Goal: Information Seeking & Learning: Find specific fact

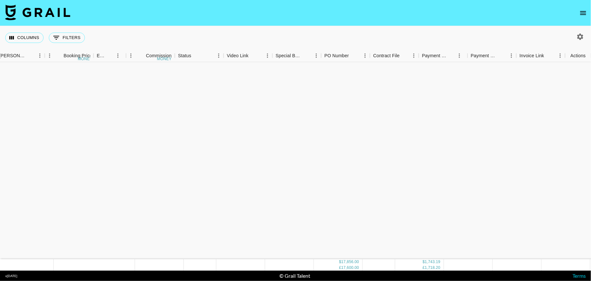
scroll to position [291, 269]
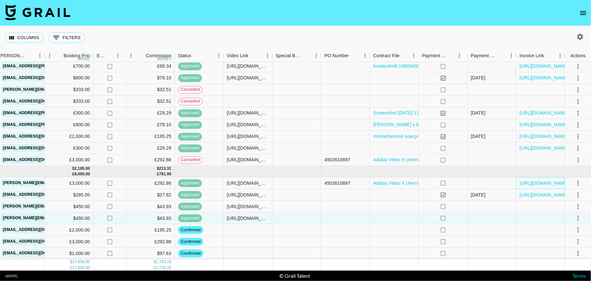
click at [551, 179] on div "https://in.xero.com/OhDVpmRCuXSTrvMUirDgogLbUrzzDb2GR93C7y2v" at bounding box center [541, 184] width 49 height 12
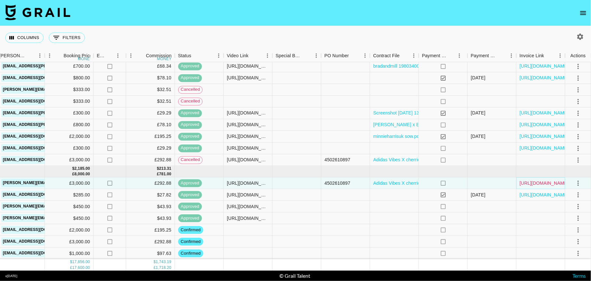
click at [552, 183] on link "https://in.xero.com/OhDVpmRCuXSTrvMUirDgogLbUrzzDb2GR93C7y2v" at bounding box center [544, 183] width 49 height 7
click at [66, 36] on button "0 Filters" at bounding box center [67, 38] width 36 height 10
select select "status"
select select "isAnyOf"
select select "clientId"
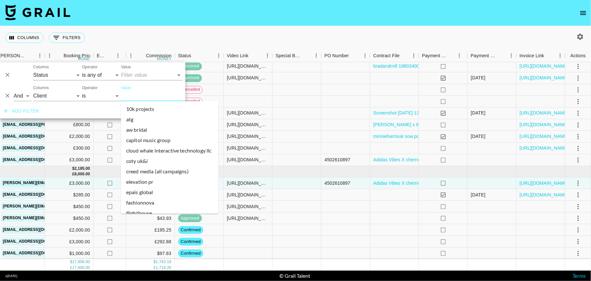
click at [128, 93] on input "Value" at bounding box center [165, 96] width 88 height 10
click at [138, 128] on li "aw bridal" at bounding box center [170, 130] width 98 height 10
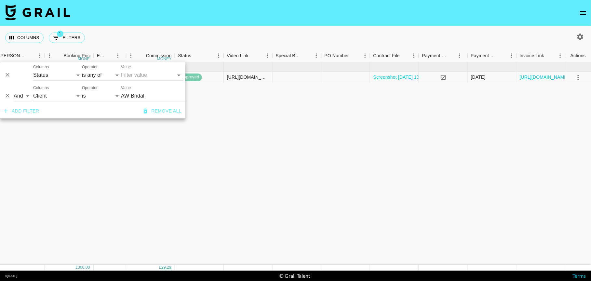
click at [575, 37] on button "button" at bounding box center [580, 36] width 11 height 11
select select "May '25"
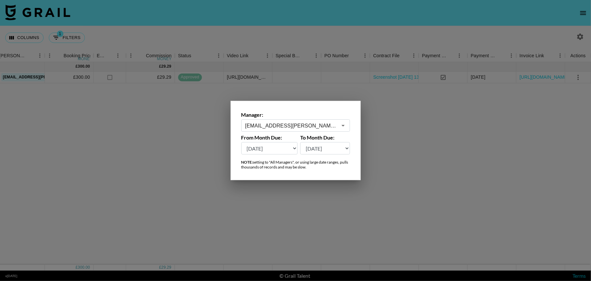
click at [316, 126] on input "maisie.defreitas@grail-talent.com" at bounding box center [291, 125] width 92 height 7
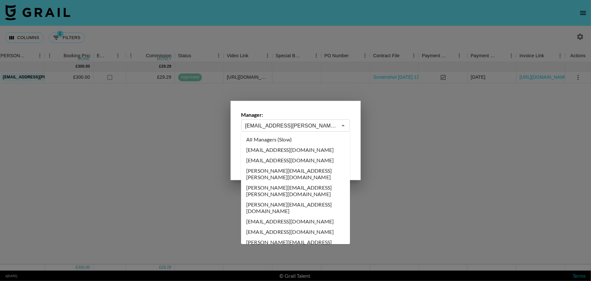
scroll to position [2441, 0]
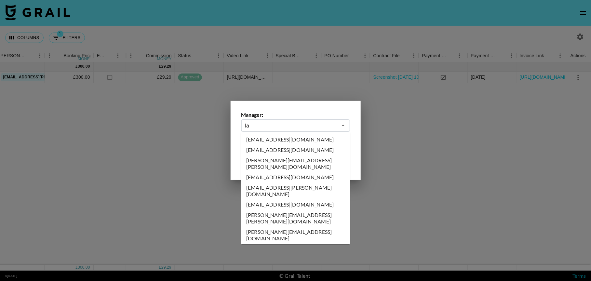
type input "l"
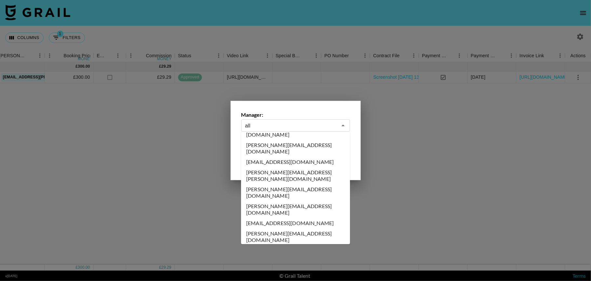
scroll to position [0, 0]
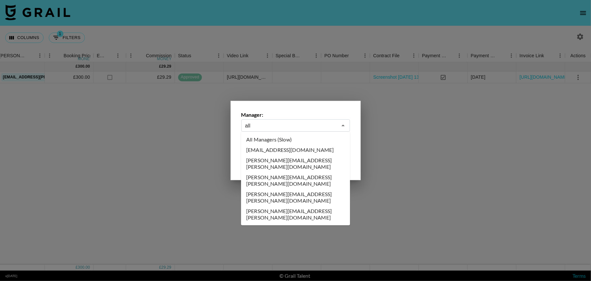
click at [305, 141] on li "All Managers (Slow)" at bounding box center [295, 139] width 109 height 10
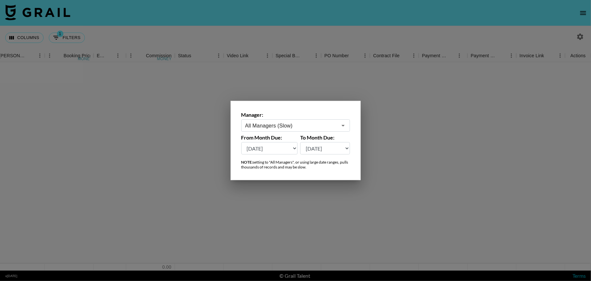
type input "All Managers (Slow)"
click at [289, 90] on div at bounding box center [295, 140] width 591 height 281
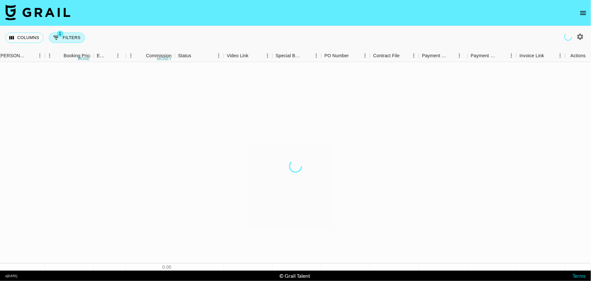
click at [71, 38] on button "1 Filters" at bounding box center [67, 38] width 36 height 10
select select "status"
select select "isAnyOf"
select select "clientId"
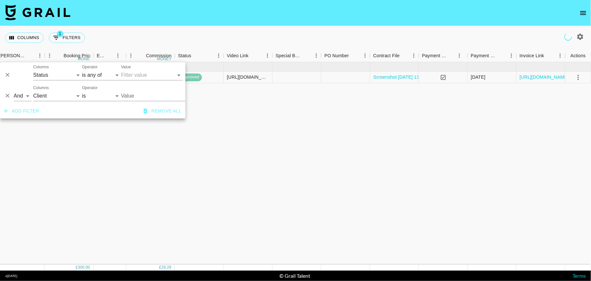
click at [33, 108] on button "Add filter" at bounding box center [21, 111] width 41 height 12
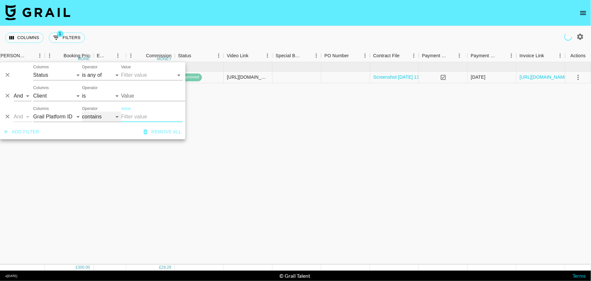
click at [99, 114] on select "contains equals starts with ends with is empty is not empty is any of" at bounding box center [101, 117] width 39 height 10
click at [49, 116] on select "Grail Platform ID Airtable ID Talent Manager Client Booker Campaign (Type) Date…" at bounding box center [57, 117] width 49 height 10
select select "clientId"
click at [33, 112] on select "Grail Platform ID Airtable ID Talent Manager Client Booker Campaign (Type) Date…" at bounding box center [57, 117] width 49 height 10
select select "is"
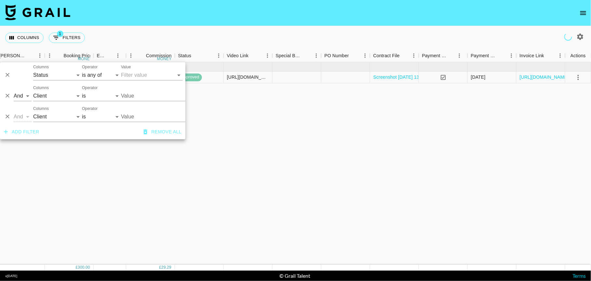
click at [128, 101] on input "Value" at bounding box center [160, 96] width 79 height 10
click at [141, 95] on input "Value" at bounding box center [160, 96] width 79 height 10
click at [129, 119] on input "Value" at bounding box center [165, 117] width 88 height 10
type input "AW Bridal"
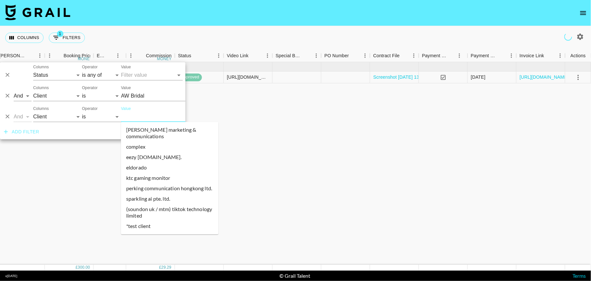
click at [128, 119] on input "Value" at bounding box center [165, 117] width 88 height 10
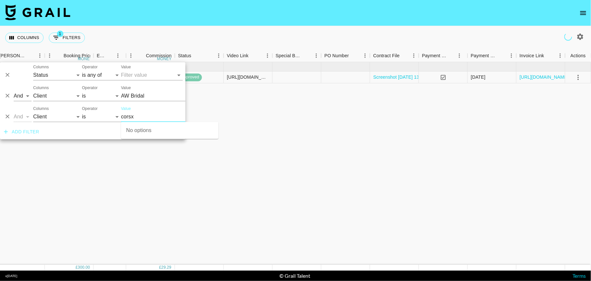
type input "corsx"
click at [143, 101] on input "Value" at bounding box center [160, 96] width 79 height 10
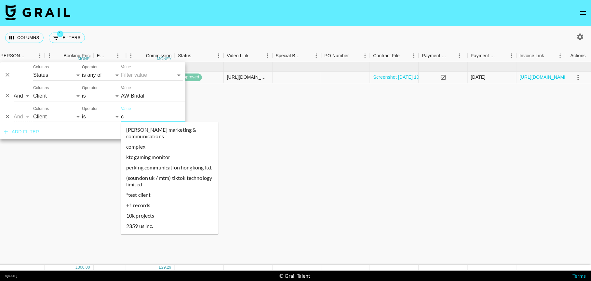
type input "co"
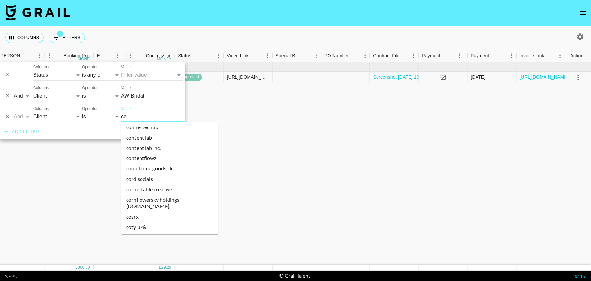
scroll to position [561, 0]
click at [138, 211] on li "cosrx" at bounding box center [170, 216] width 98 height 10
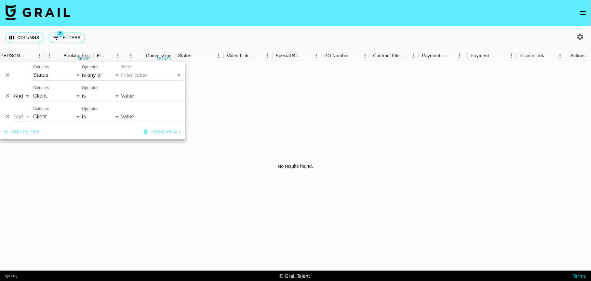
type input "AW Bridal"
type input "COSRX"
click at [7, 97] on icon "Delete" at bounding box center [7, 96] width 7 height 7
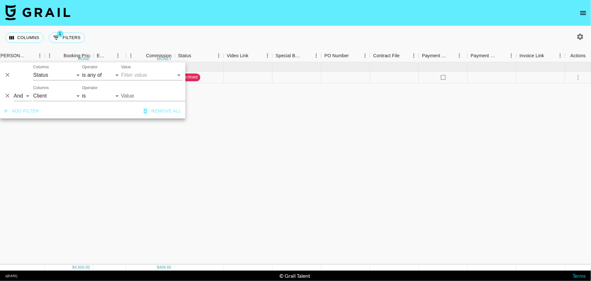
type input "COSRX"
click at [268, 139] on div "Jul '25 ( 1 ) $ 4,800.00 $ 468.60 reco8IXgkicjqSCN0 chloe__michelle lynken.mort…" at bounding box center [161, 163] width 861 height 203
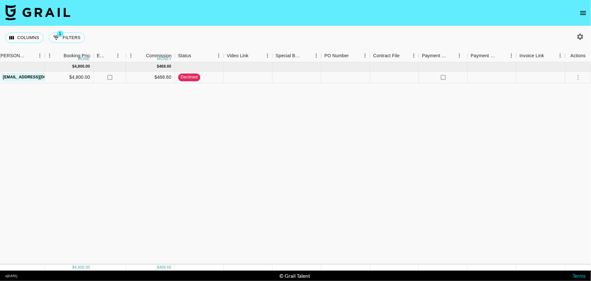
click at [268, 139] on div "Jul '25 ( 1 ) $ 4,800.00 $ 468.60 reco8IXgkicjqSCN0 chloe__michelle lynken.mort…" at bounding box center [161, 163] width 861 height 203
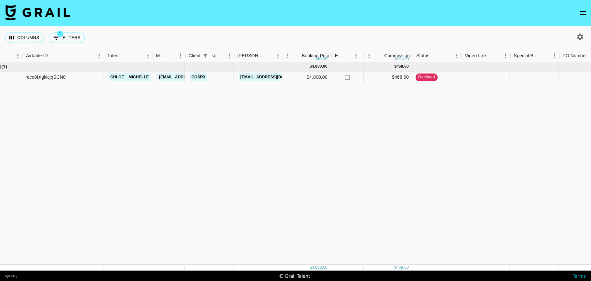
scroll to position [0, 29]
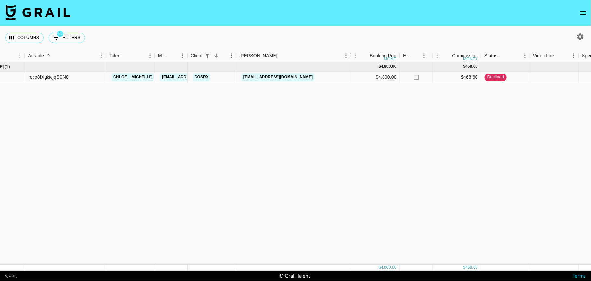
drag, startPoint x: 287, startPoint y: 53, endPoint x: 367, endPoint y: 51, distance: 79.4
click at [355, 51] on div "Booker" at bounding box center [351, 55] width 8 height 13
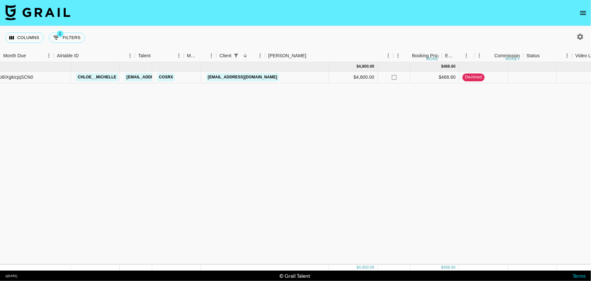
scroll to position [0, 0]
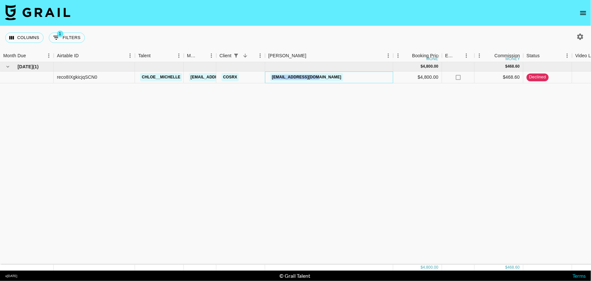
drag, startPoint x: 334, startPoint y: 79, endPoint x: 262, endPoint y: 75, distance: 71.7
click at [262, 75] on div "reco8IXgkicjqSCN0 chloe__michelle lynken.morton@grail-talent.com COSRX jhy5566@…" at bounding box center [470, 78] width 940 height 12
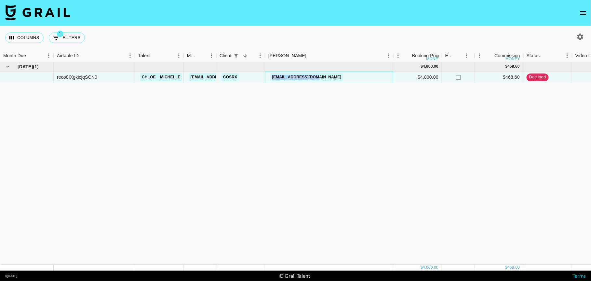
copy div "[EMAIL_ADDRESS][DOMAIN_NAME]"
click at [586, 38] on button "button" at bounding box center [580, 36] width 11 height 11
select select "May '25"
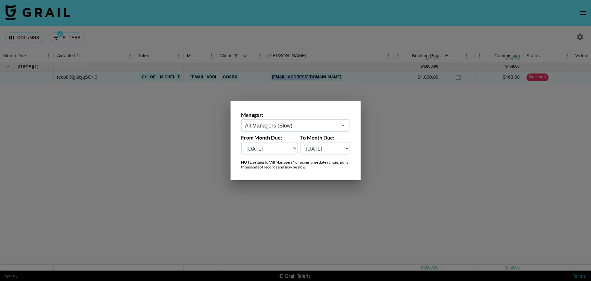
click at [288, 147] on select "Aug '26 Jul '26 Jun '26 May '26 Apr '26 Mar '26 Feb '26 Jan '26 Dec '25 Nov '25…" at bounding box center [270, 148] width 57 height 12
click at [242, 142] on select "Aug '26 Jul '26 Jun '26 May '26 Apr '26 Mar '26 Feb '26 Jan '26 Dec '25 Nov '25…" at bounding box center [270, 148] width 57 height 12
click at [298, 36] on div at bounding box center [295, 140] width 591 height 281
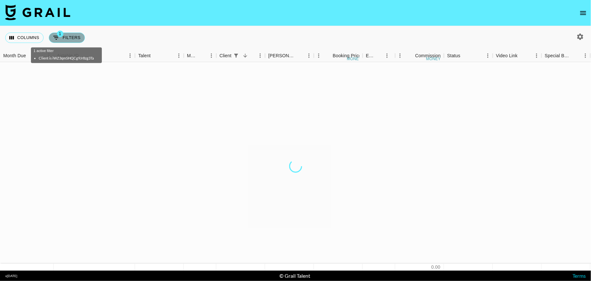
click at [66, 39] on button "1 Filters" at bounding box center [67, 38] width 36 height 10
select select "status"
select select "isAnyOf"
select select "clientId"
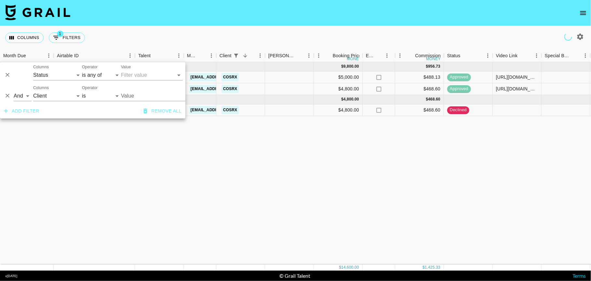
click at [174, 33] on div "Columns 1 Filters + Booking" at bounding box center [295, 37] width 591 height 23
click at [278, 192] on div "Mar '25 ( 2 ) $ 9,800.00 $ 956.73 recnCui89Tg0E2sAq ria@grail-talent.com COSRX …" at bounding box center [430, 163] width 861 height 203
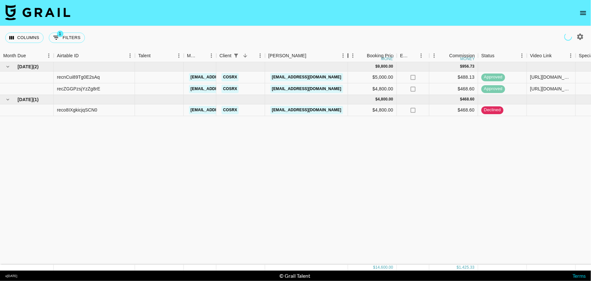
drag, startPoint x: 312, startPoint y: 52, endPoint x: 371, endPoint y: 39, distance: 60.7
click at [371, 39] on div "Columns 1 Filters + Booking Month Due Airtable ID Talent Manager Client Booker …" at bounding box center [295, 148] width 591 height 245
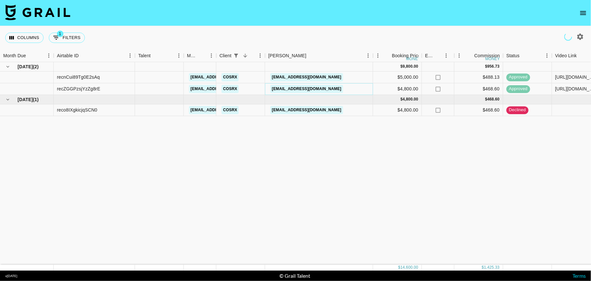
click at [306, 89] on link "lhaein@cosrx.co.kr" at bounding box center [306, 89] width 73 height 8
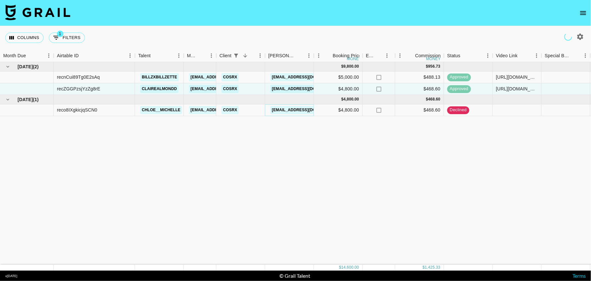
click at [288, 107] on link "[EMAIL_ADDRESS][DOMAIN_NAME]" at bounding box center [306, 110] width 73 height 8
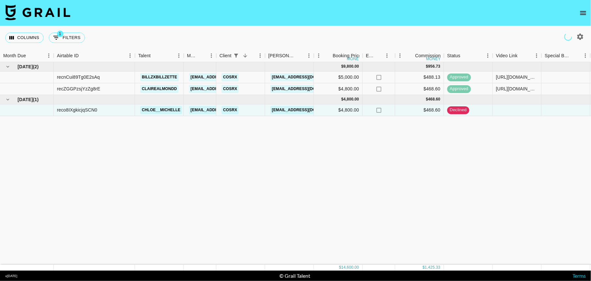
click at [75, 31] on div "Columns 1 Filters + Booking" at bounding box center [46, 37] width 82 height 23
click at [75, 33] on button "1 Filters" at bounding box center [67, 38] width 36 height 10
select select "status"
select select "isAnyOf"
select select "clientId"
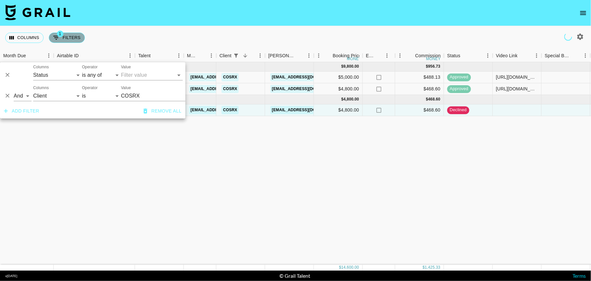
click at [76, 36] on button "1 Filters" at bounding box center [67, 38] width 36 height 10
type input "COSRX"
click at [8, 97] on icon "Delete" at bounding box center [7, 96] width 7 height 7
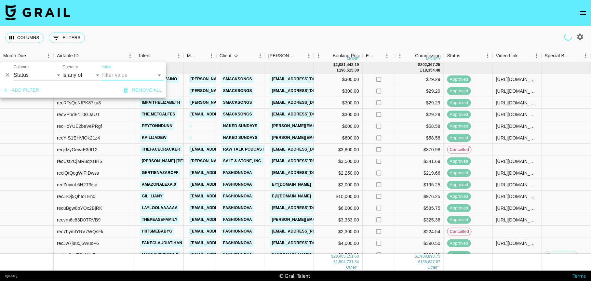
click at [126, 29] on div "Columns 0 Filters + Booking" at bounding box center [295, 37] width 591 height 23
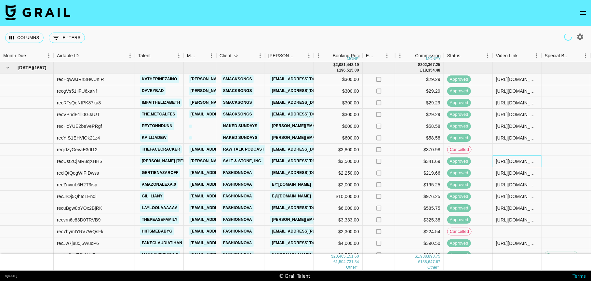
click at [513, 161] on div "https://www.tiktok.com/@isabella.lauren/video/7463613272361602347?_t=ZT-8tLQgnD…" at bounding box center [517, 161] width 42 height 7
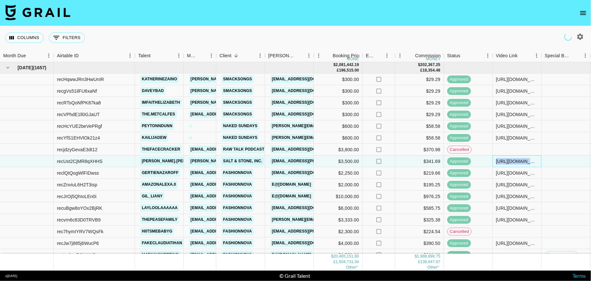
click at [513, 161] on div "https://www.tiktok.com/@isabella.lauren/video/7463613272361602347?_t=ZT-8tLQgnD…" at bounding box center [517, 161] width 42 height 7
copy div "https://www.tiktok.com/@isabella.lauren/video/7463613272361602347?_t=ZT-8tLQgnD…"
click at [581, 34] on icon "button" at bounding box center [581, 37] width 6 height 6
select select "Jan '25"
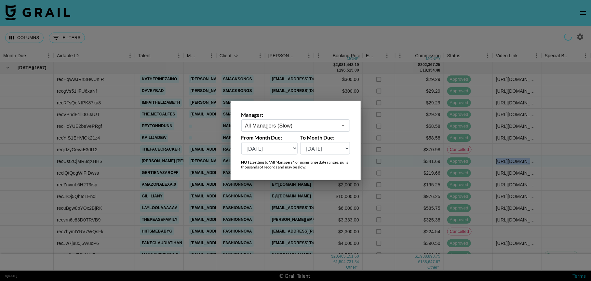
click at [292, 148] on select "Aug '26 Jul '26 Jun '26 May '26 Apr '26 Mar '26 Feb '26 Jan '26 Dec '25 Nov '25…" at bounding box center [270, 148] width 57 height 12
click at [242, 142] on select "Aug '26 Jul '26 Jun '26 May '26 Apr '26 Mar '26 Feb '26 Jan '26 Dec '25 Nov '25…" at bounding box center [270, 148] width 57 height 12
click at [305, 33] on div at bounding box center [295, 140] width 591 height 281
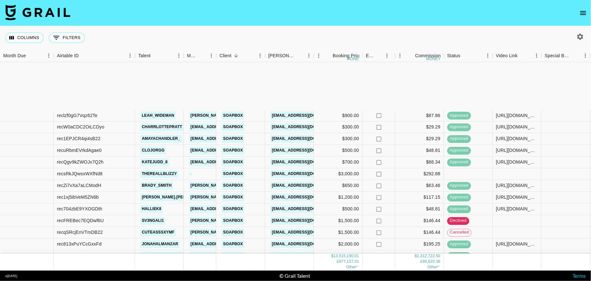
scroll to position [544, 0]
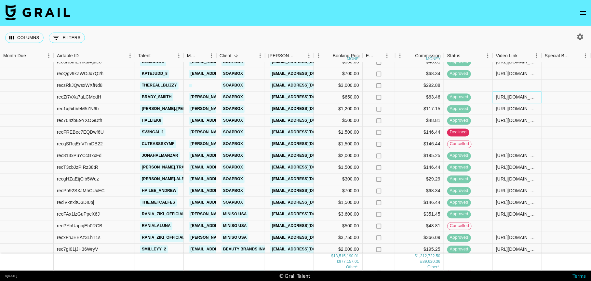
click at [513, 97] on div "https://www.tiktok.com/@brady_smiith/video/7505057774292716842" at bounding box center [517, 97] width 42 height 7
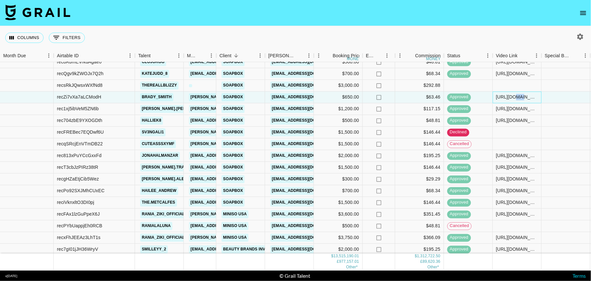
click at [513, 97] on div "https://www.tiktok.com/@brady_smiith/video/7505057774292716842" at bounding box center [517, 97] width 42 height 7
copy div "https://www.tiktok.com/@brady_smiith/video/7505057774292716842"
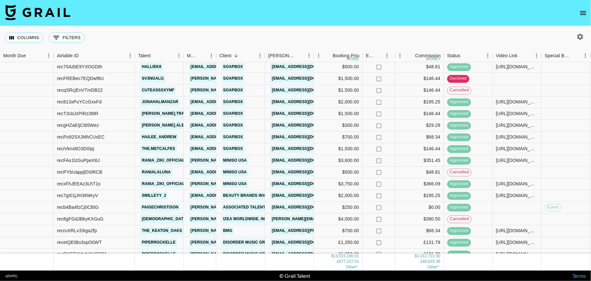
scroll to position [598, 0]
click at [504, 127] on div "https://www.tiktok.com/@omar.ale/video/7502164723048271134?is_from_webapp=1&sen…" at bounding box center [517, 125] width 42 height 7
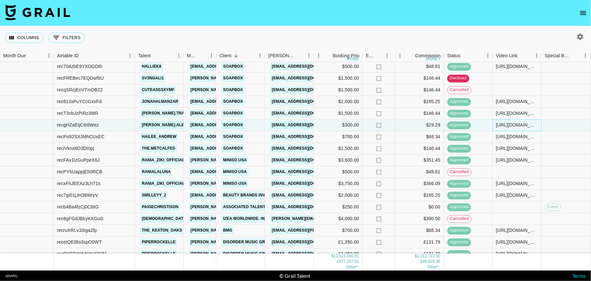
click at [504, 127] on div "https://www.tiktok.com/@omar.ale/video/7502164723048271134?is_from_webapp=1&sen…" at bounding box center [517, 125] width 42 height 7
copy div "https://www.tiktok.com/@omar.ale/video/7502164723048271134?is_from_webapp=1&sen…"
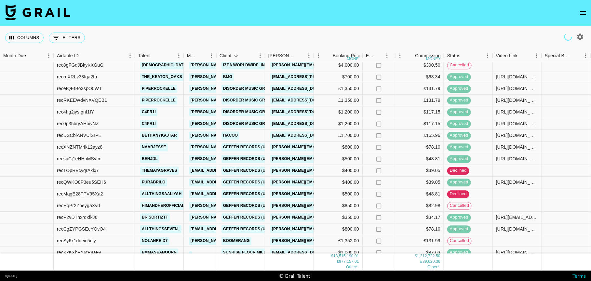
scroll to position [769, 0]
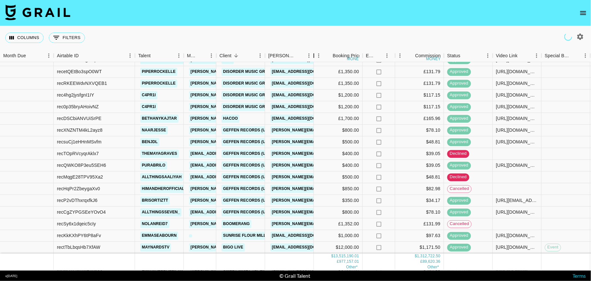
drag, startPoint x: 315, startPoint y: 54, endPoint x: 365, endPoint y: 59, distance: 49.7
click at [362, 57] on div "Month Due Airtable ID Talent Manager Client Booker Booking Price money Expenses…" at bounding box center [393, 55] width 786 height 13
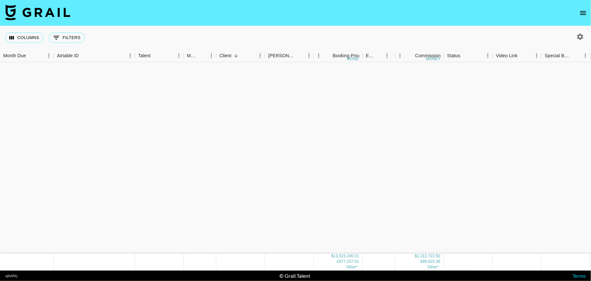
scroll to position [2060, 0]
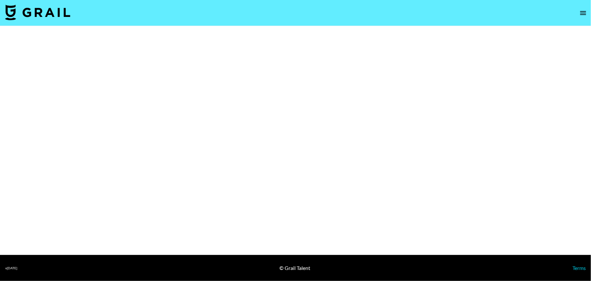
select select "Brand"
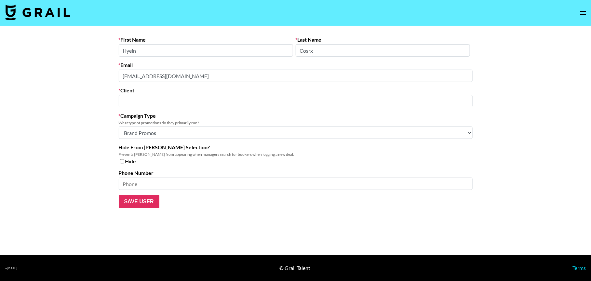
type input "COSRX"
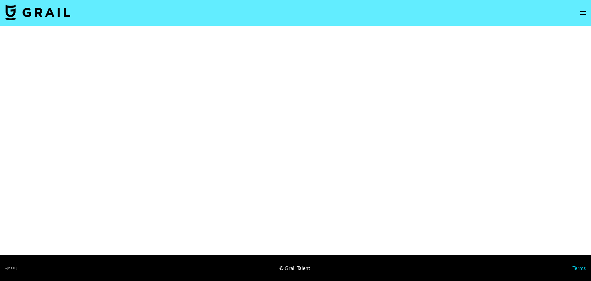
select select "Brand"
